Goal: Information Seeking & Learning: Learn about a topic

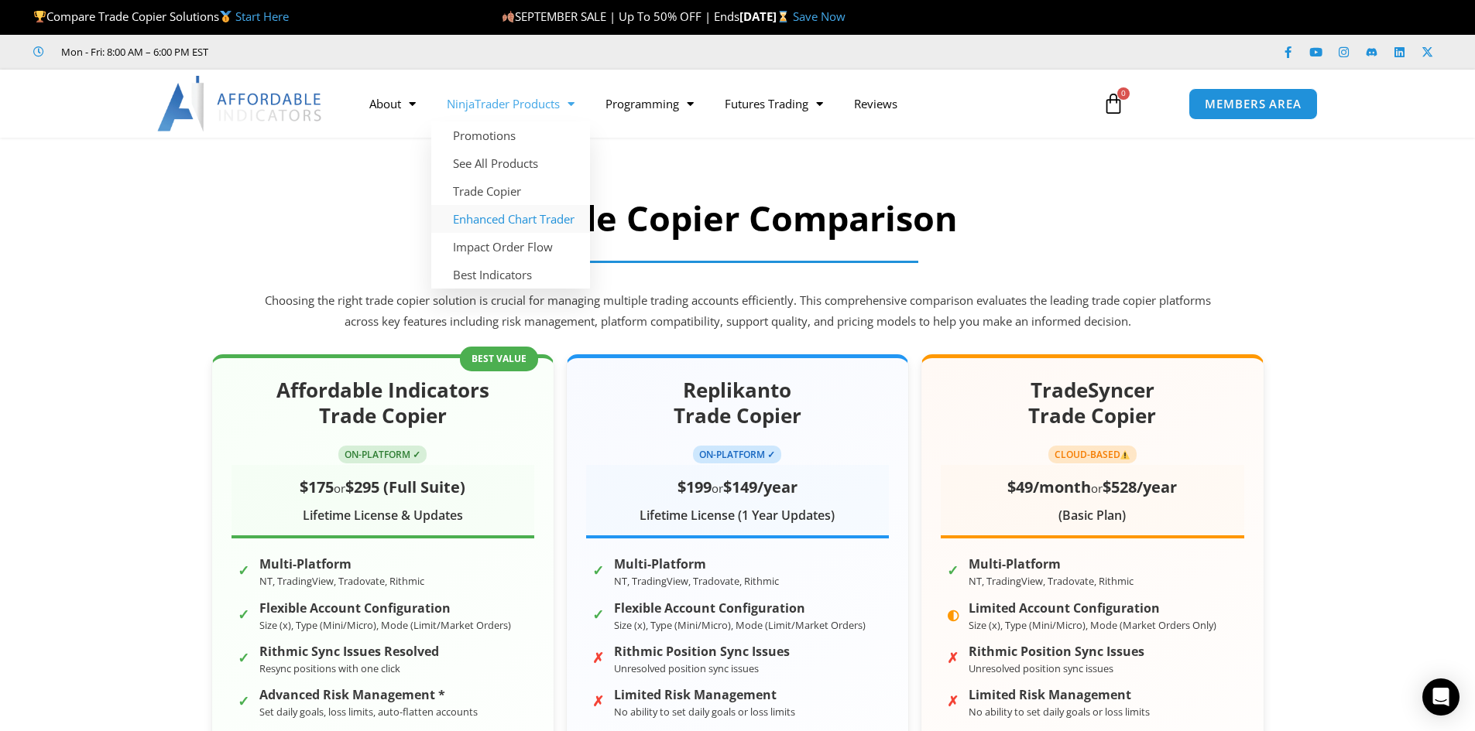
click at [519, 221] on link "Enhanced Chart Trader" at bounding box center [510, 219] width 159 height 28
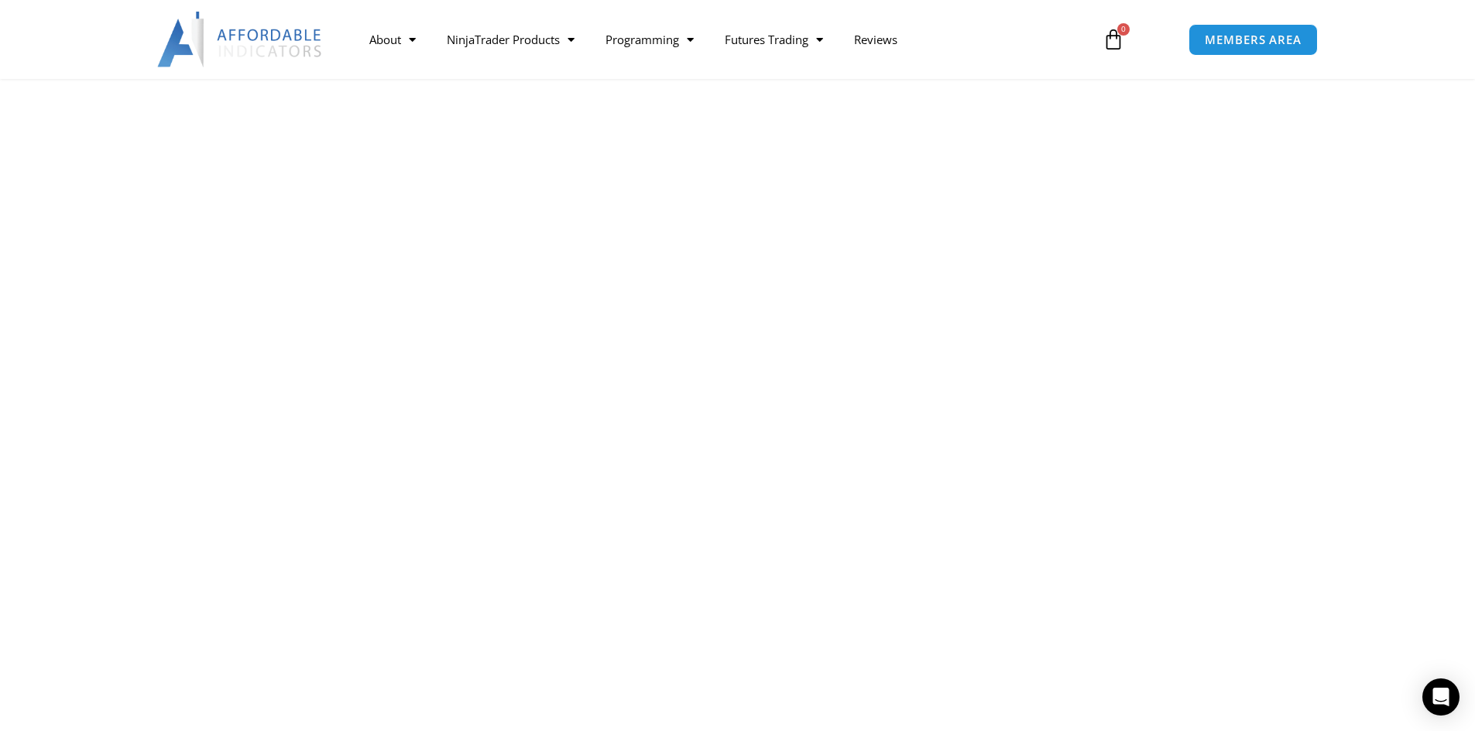
scroll to position [1858, 0]
